Goal: Book appointment/travel/reservation

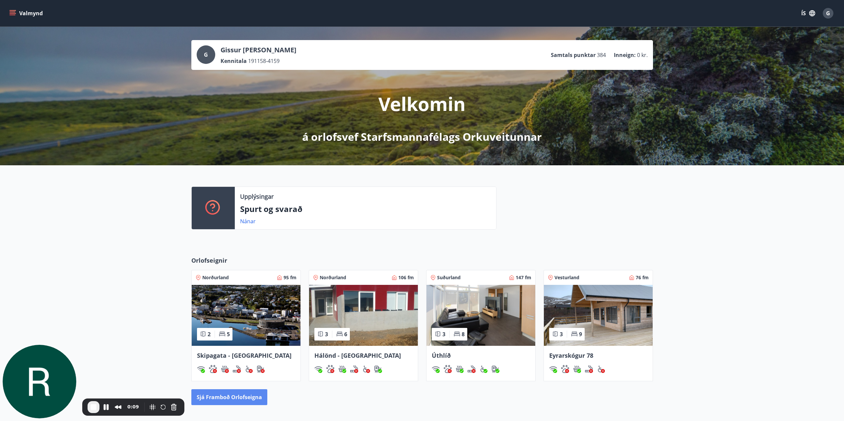
click at [234, 395] on button "Sjá framboð orlofseigna" at bounding box center [229, 397] width 76 height 16
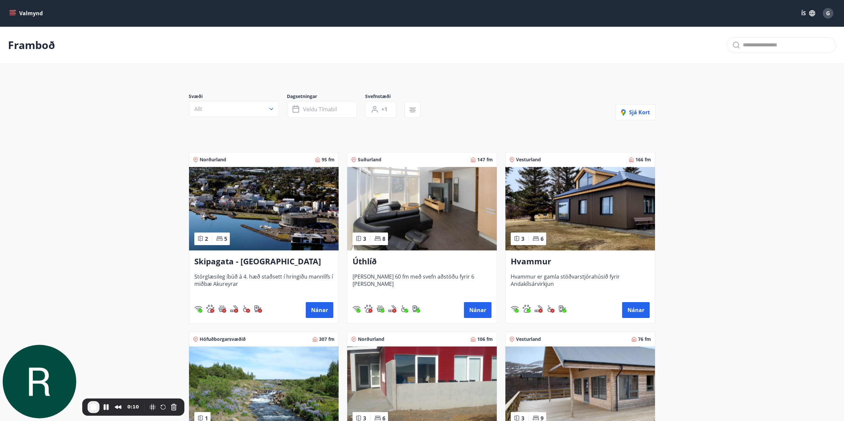
scroll to position [133, 0]
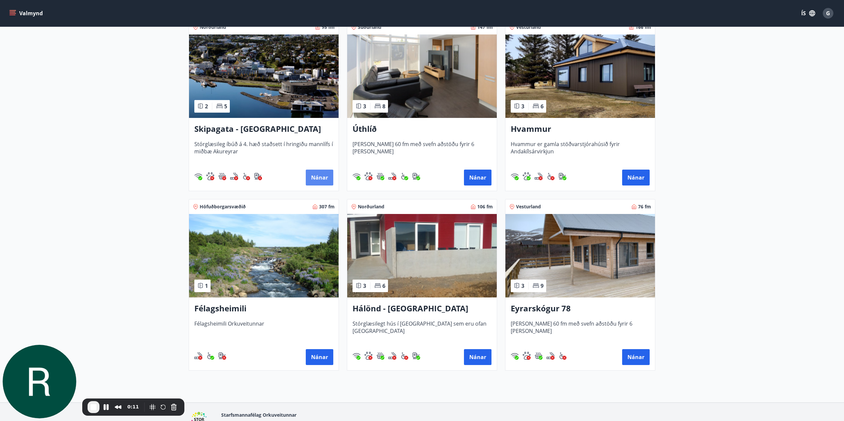
click at [310, 178] on button "Nánar" at bounding box center [320, 178] width 28 height 16
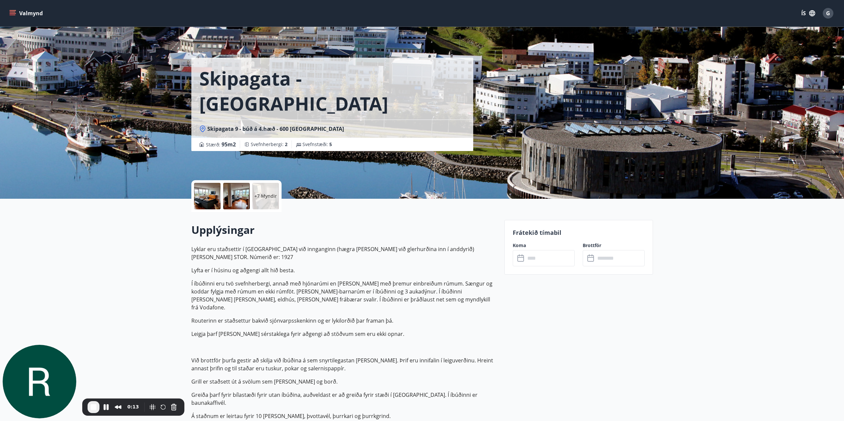
click at [210, 202] on div at bounding box center [207, 196] width 27 height 27
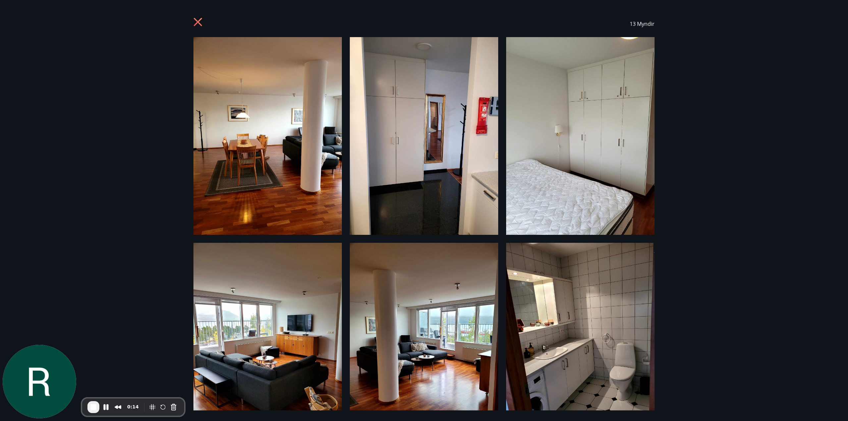
click at [281, 126] on img at bounding box center [268, 136] width 148 height 198
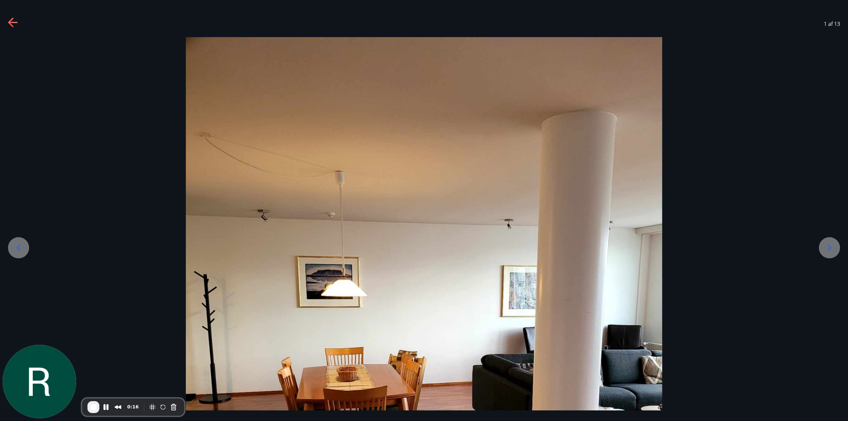
scroll to position [133, 0]
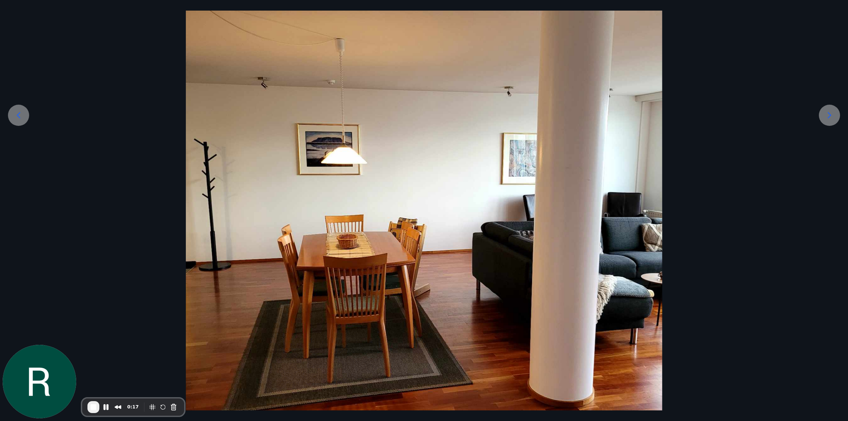
click at [830, 119] on icon at bounding box center [830, 115] width 11 height 11
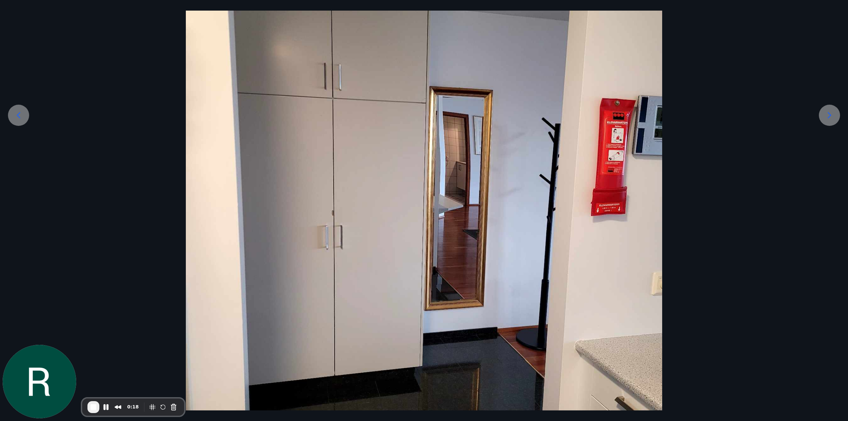
click at [830, 119] on icon at bounding box center [830, 115] width 11 height 11
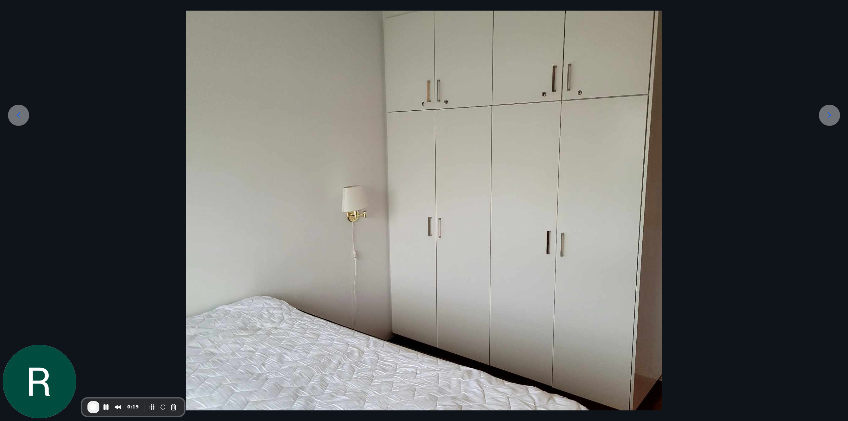
click at [829, 119] on icon at bounding box center [830, 115] width 11 height 11
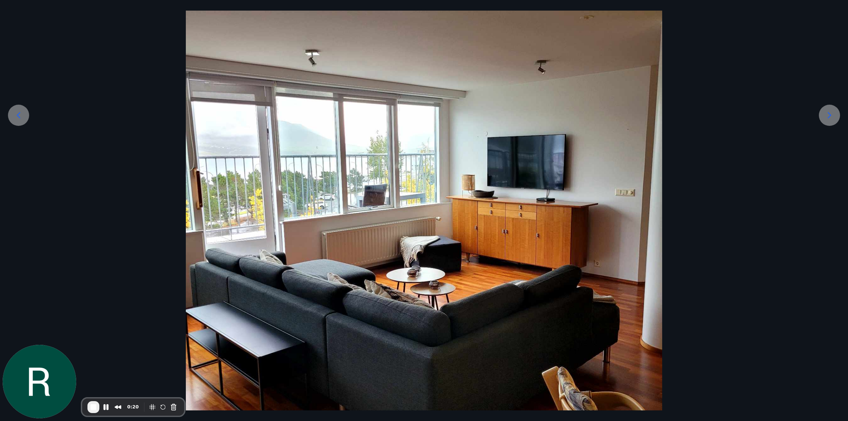
drag, startPoint x: 87, startPoint y: 410, endPoint x: 91, endPoint y: 408, distance: 4.6
click at [88, 410] on div "0:20" at bounding box center [133, 407] width 102 height 17
click at [93, 408] on span "End Recording" at bounding box center [94, 407] width 8 height 8
